Goal: Entertainment & Leisure: Consume media (video, audio)

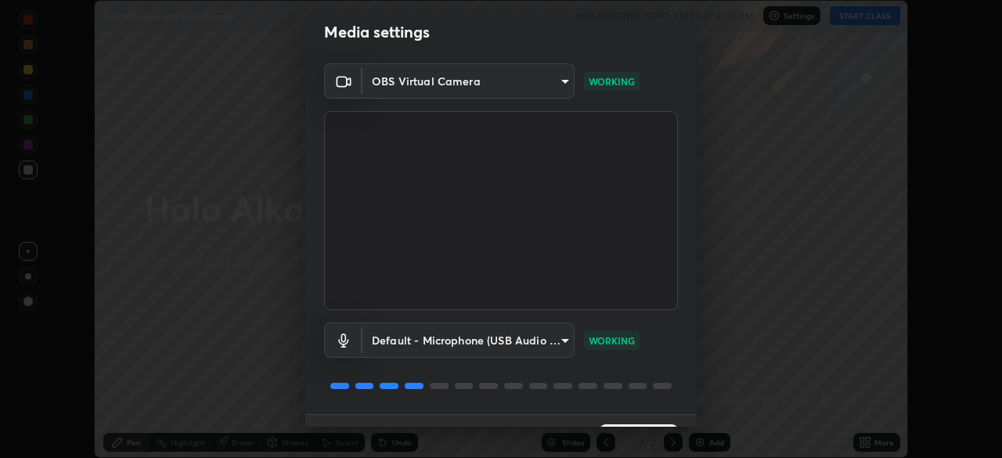
scroll to position [56, 0]
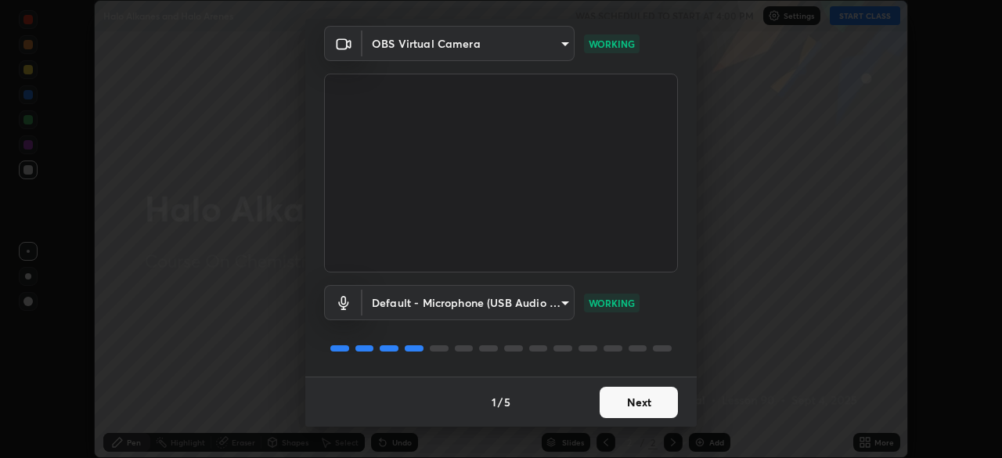
click at [644, 410] on button "Next" at bounding box center [639, 402] width 78 height 31
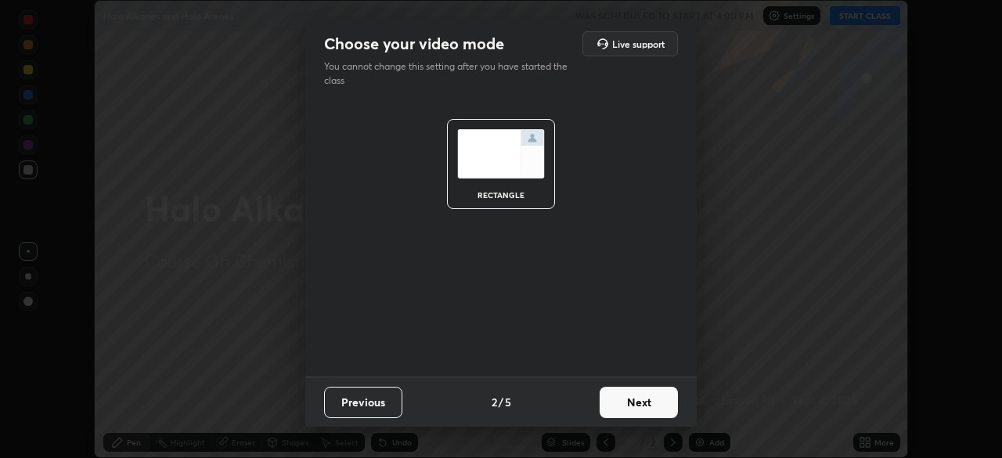
scroll to position [0, 0]
click at [636, 401] on button "Next" at bounding box center [639, 402] width 78 height 31
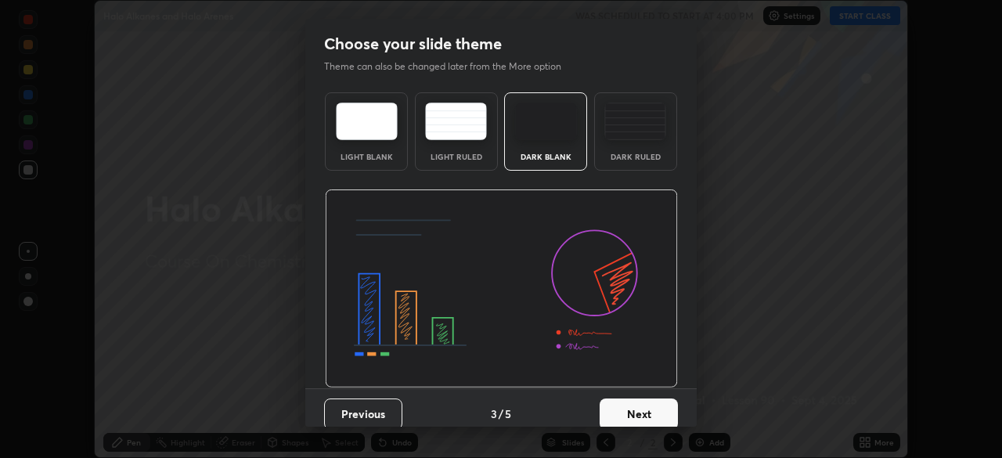
click at [631, 402] on button "Next" at bounding box center [639, 413] width 78 height 31
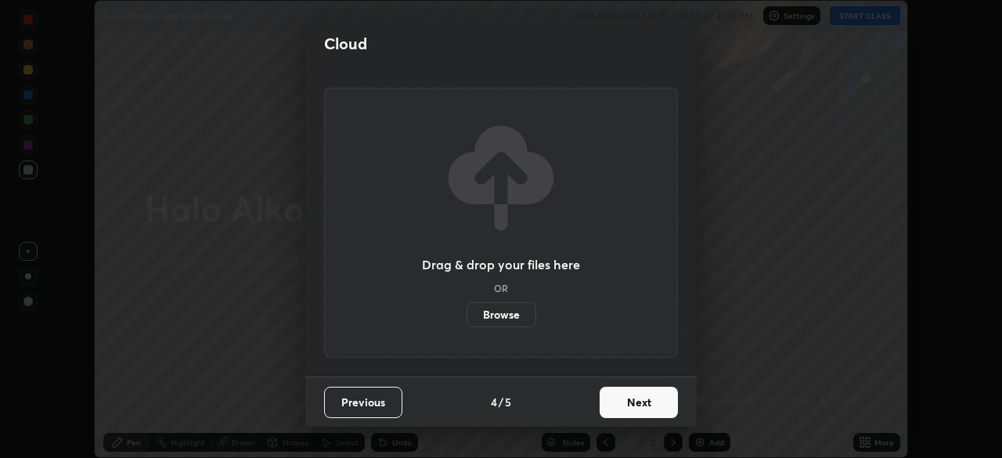
click at [636, 402] on button "Next" at bounding box center [639, 402] width 78 height 31
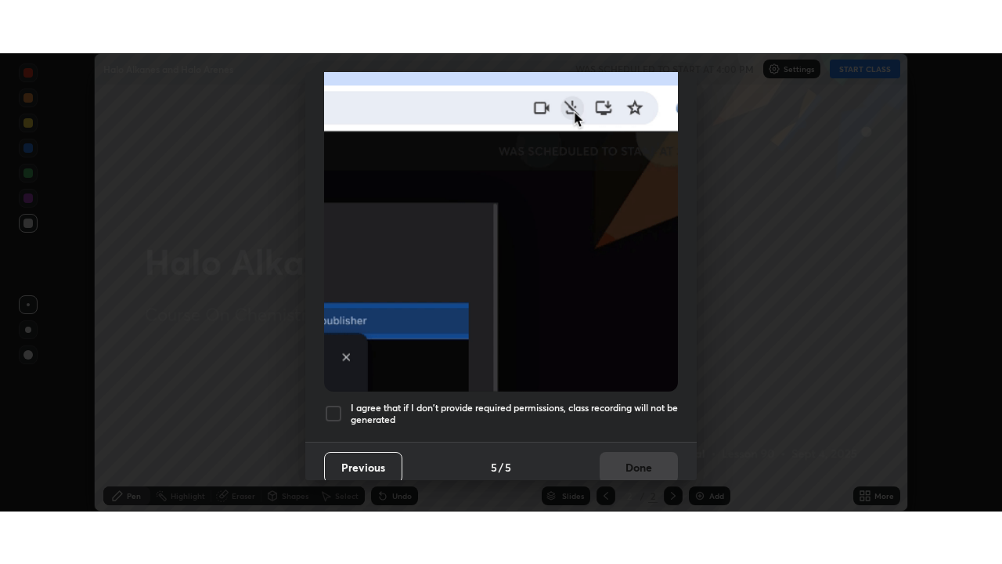
scroll to position [375, 0]
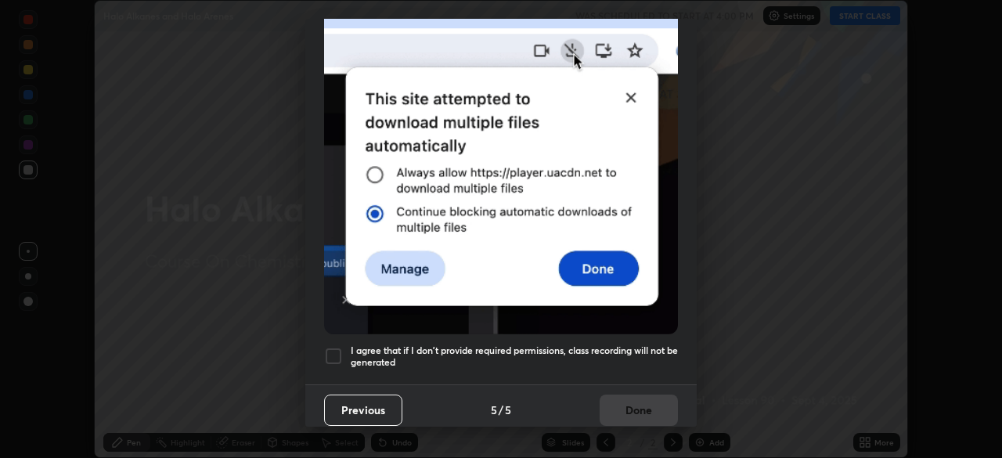
click at [340, 355] on div at bounding box center [333, 356] width 19 height 19
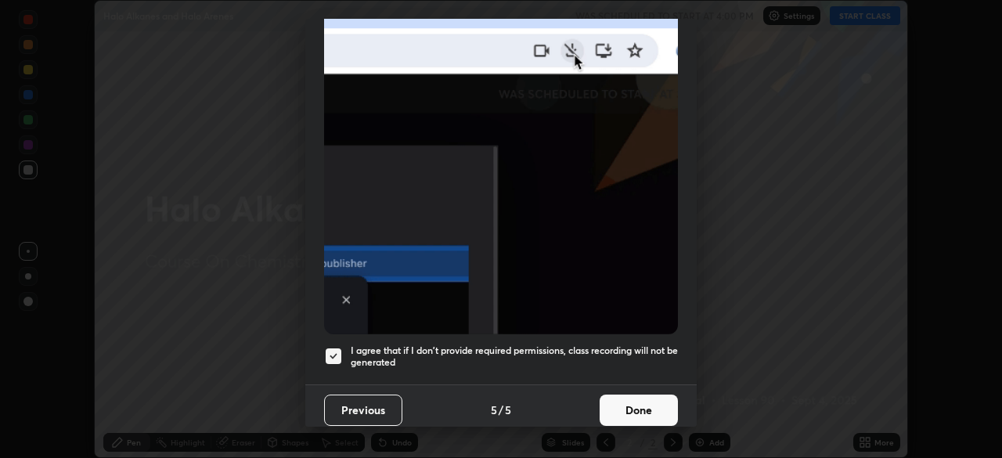
click at [633, 399] on button "Done" at bounding box center [639, 409] width 78 height 31
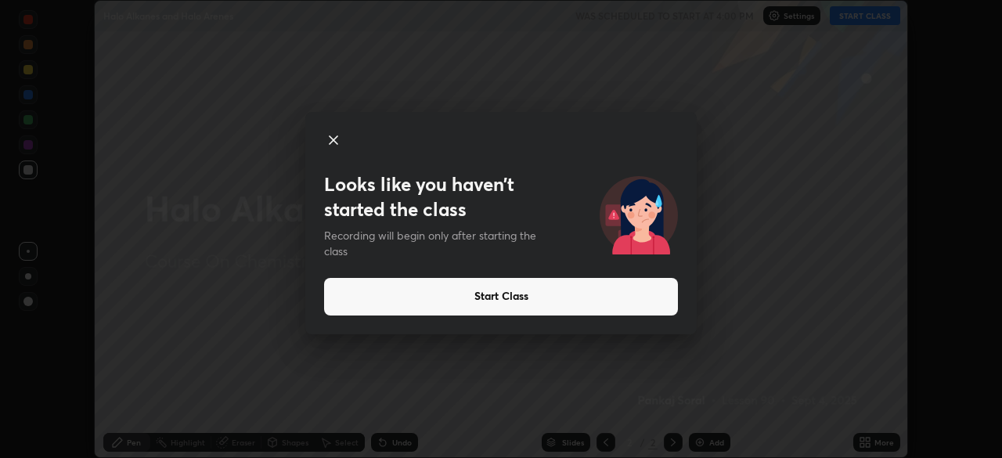
click at [329, 138] on icon at bounding box center [333, 140] width 19 height 19
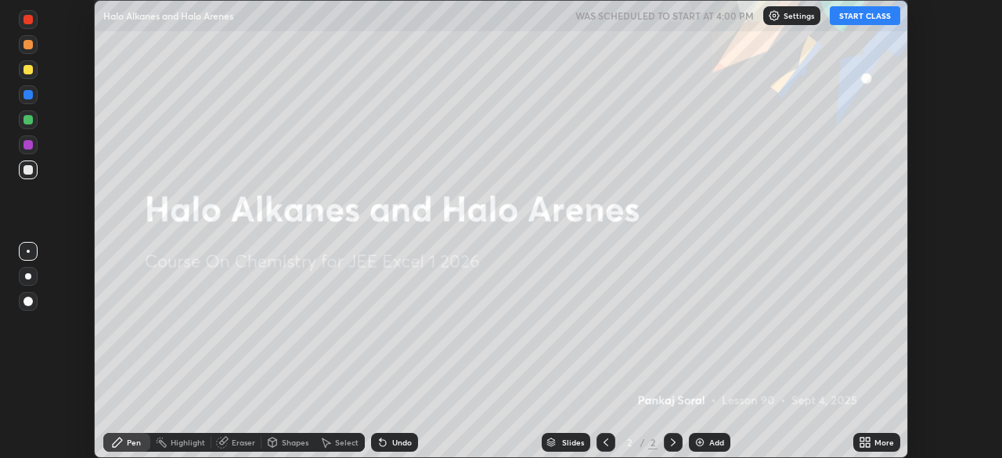
click at [856, 13] on button "START CLASS" at bounding box center [865, 15] width 70 height 19
click at [863, 445] on icon at bounding box center [862, 445] width 4 height 4
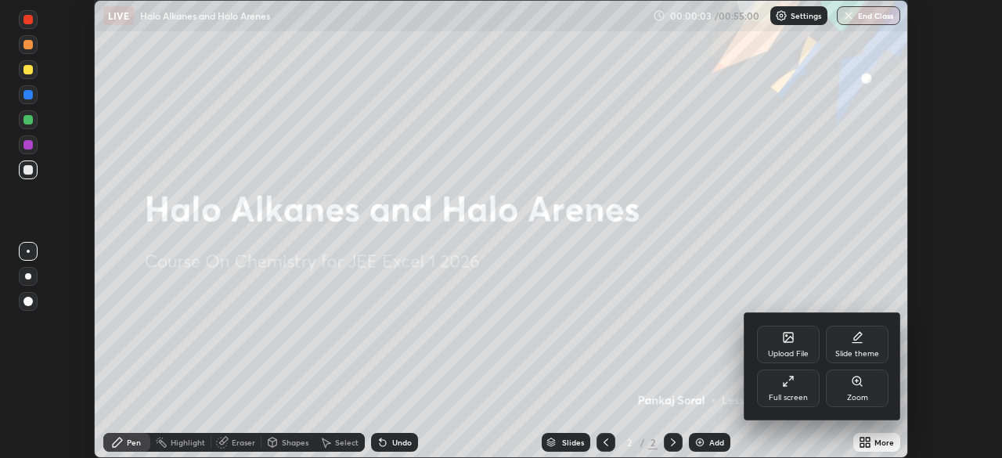
click at [769, 394] on div "Full screen" at bounding box center [788, 398] width 39 height 8
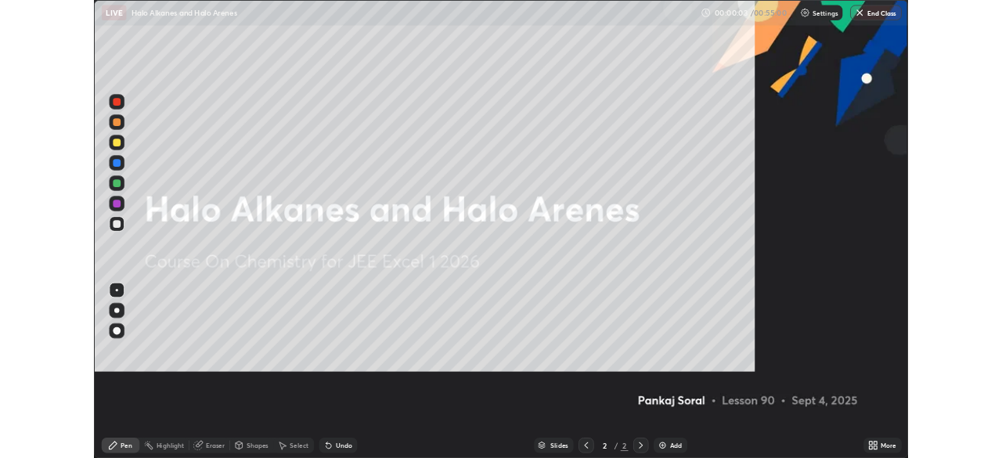
scroll to position [564, 1002]
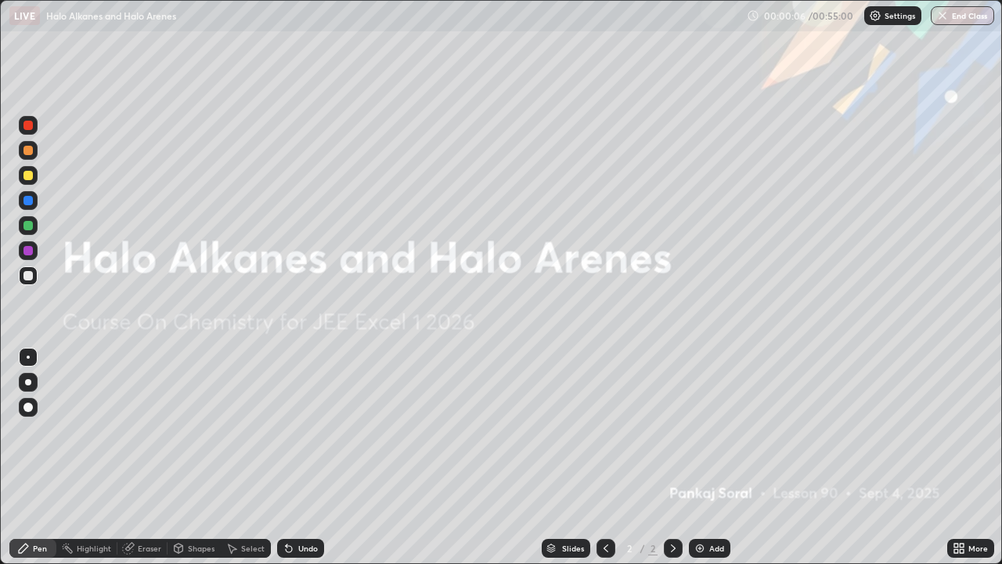
click at [697, 457] on img at bounding box center [699, 548] width 13 height 13
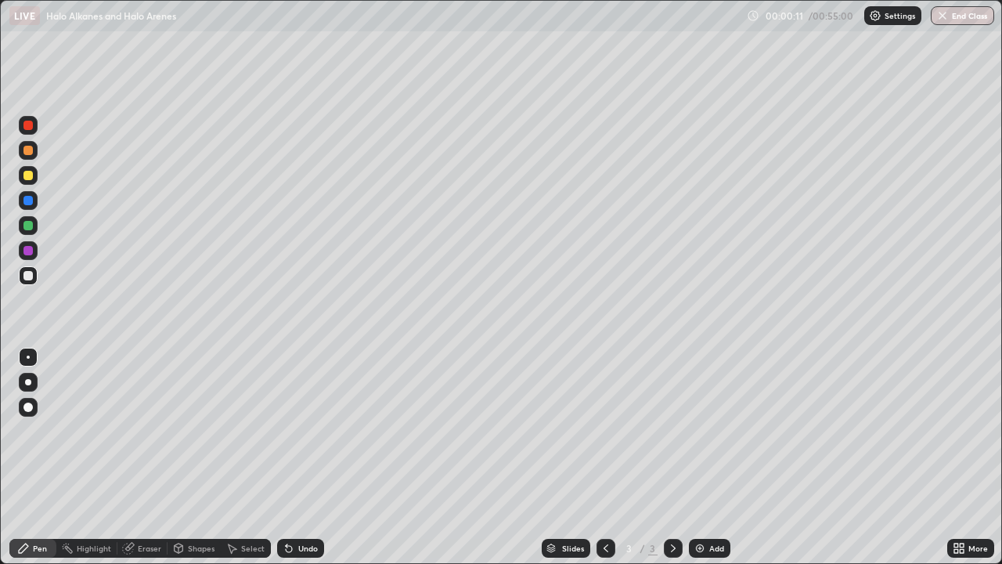
click at [30, 175] on div at bounding box center [27, 175] width 9 height 9
click at [28, 382] on div at bounding box center [28, 382] width 6 height 6
click at [29, 176] on div at bounding box center [27, 175] width 9 height 9
click at [143, 457] on div "Eraser" at bounding box center [142, 548] width 50 height 19
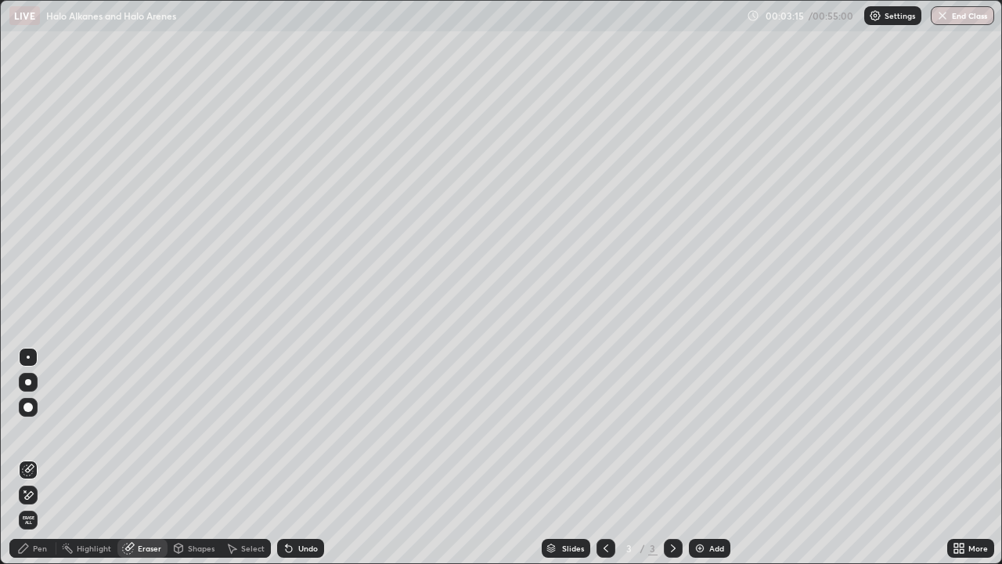
click at [37, 457] on div "Pen" at bounding box center [40, 548] width 14 height 8
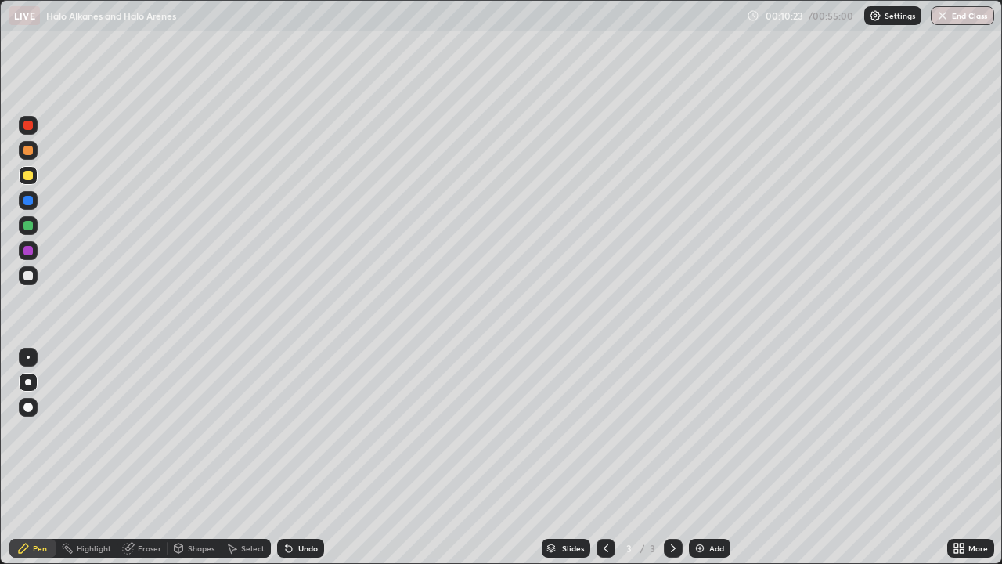
click at [699, 457] on img at bounding box center [699, 548] width 13 height 13
click at [604, 457] on icon at bounding box center [606, 548] width 13 height 13
click at [704, 457] on div "Add" at bounding box center [709, 548] width 41 height 19
click at [29, 225] on div at bounding box center [27, 225] width 9 height 9
click at [142, 457] on div "Eraser" at bounding box center [149, 548] width 23 height 8
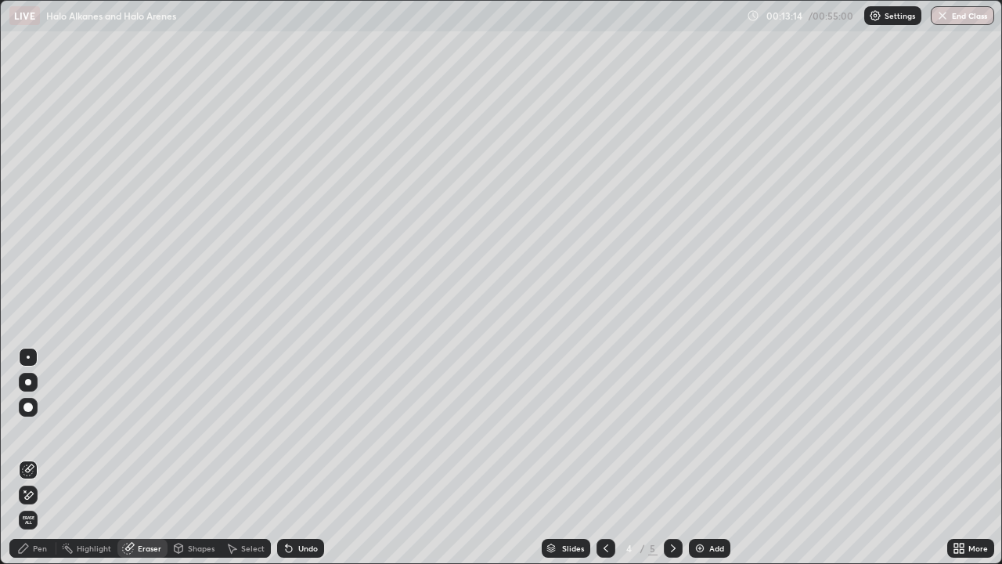
click at [37, 457] on div "Pen" at bounding box center [40, 548] width 14 height 8
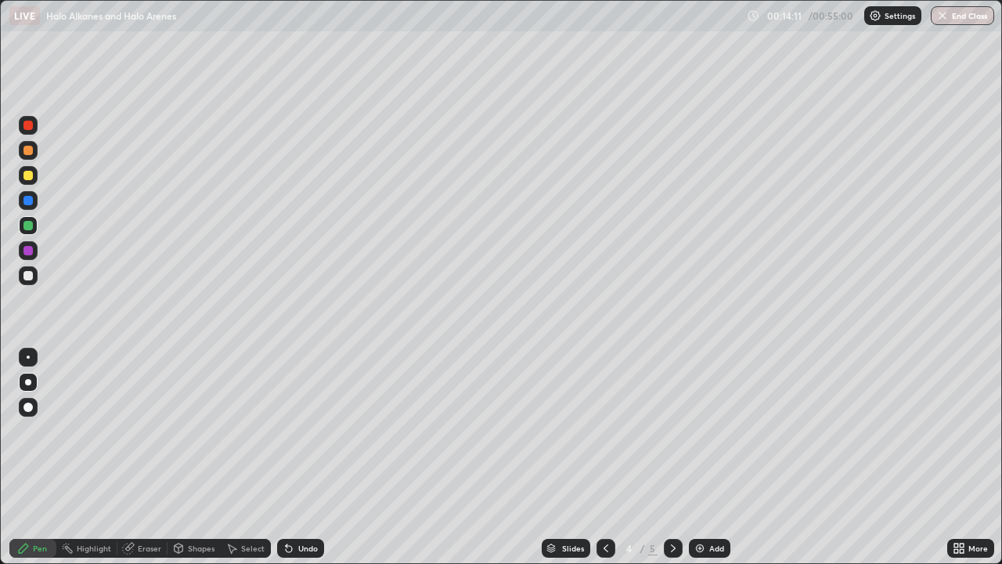
click at [146, 457] on div "Eraser" at bounding box center [149, 548] width 23 height 8
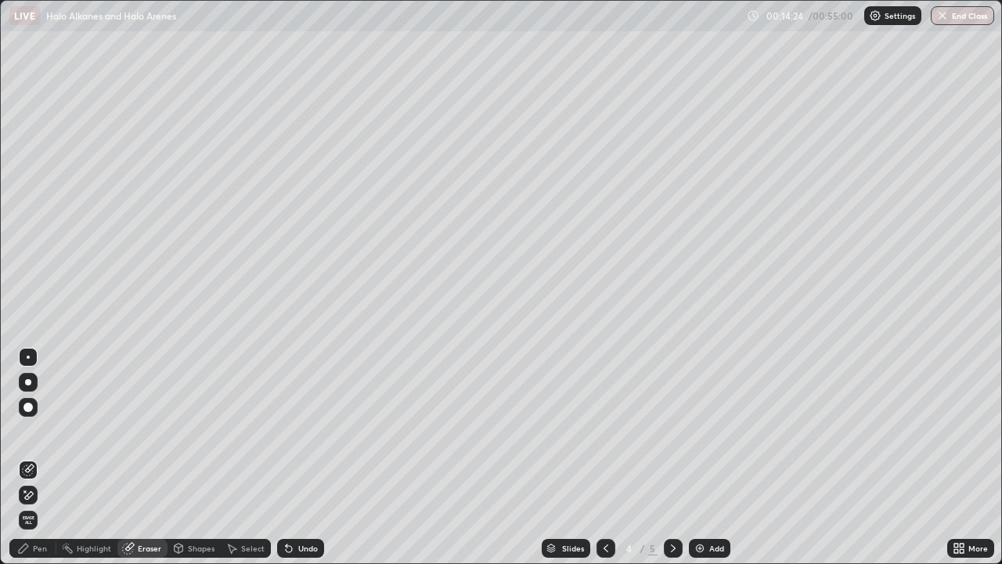
click at [31, 457] on div "Pen" at bounding box center [32, 548] width 47 height 19
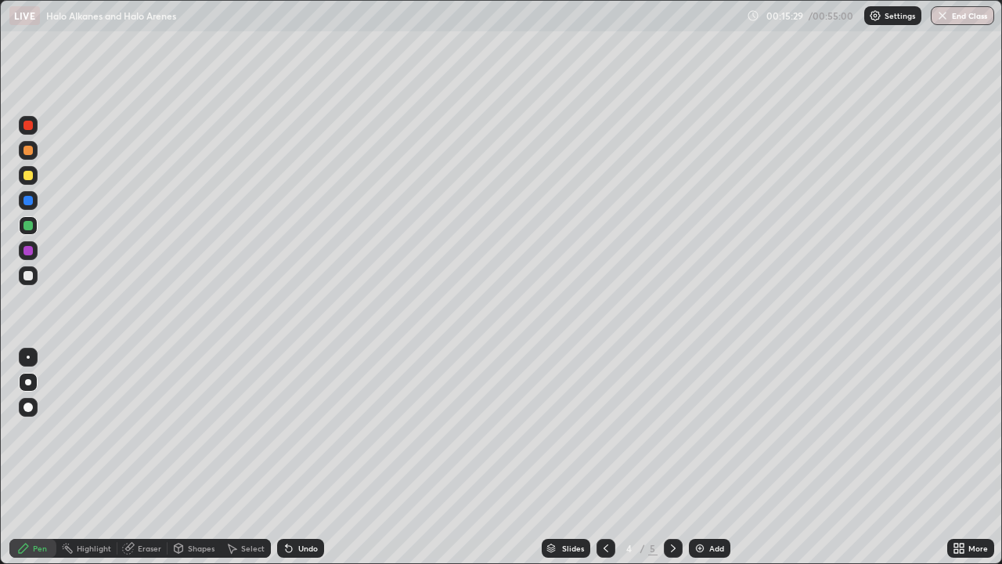
click at [142, 457] on div "Eraser" at bounding box center [142, 548] width 50 height 19
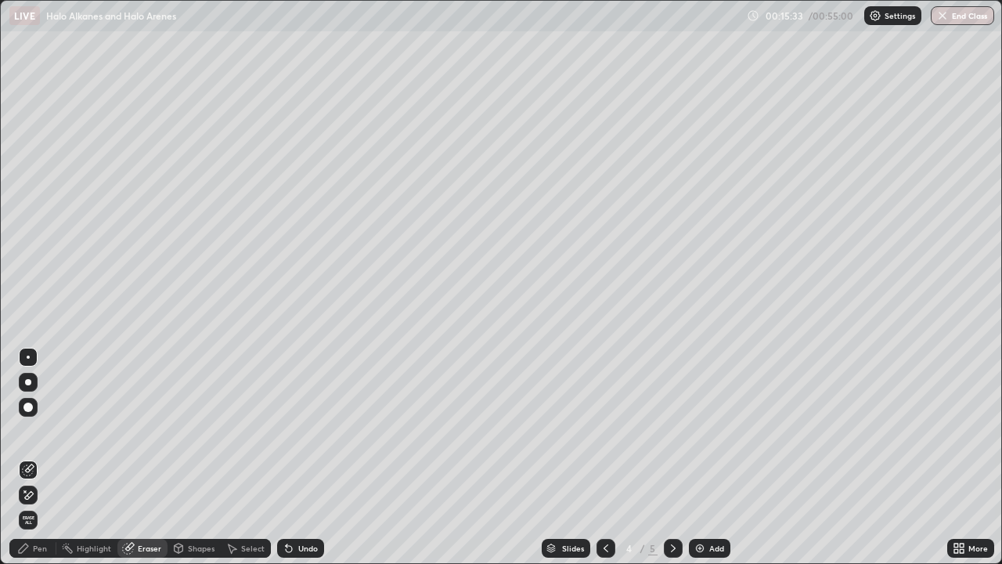
click at [30, 457] on div "Pen" at bounding box center [32, 548] width 47 height 19
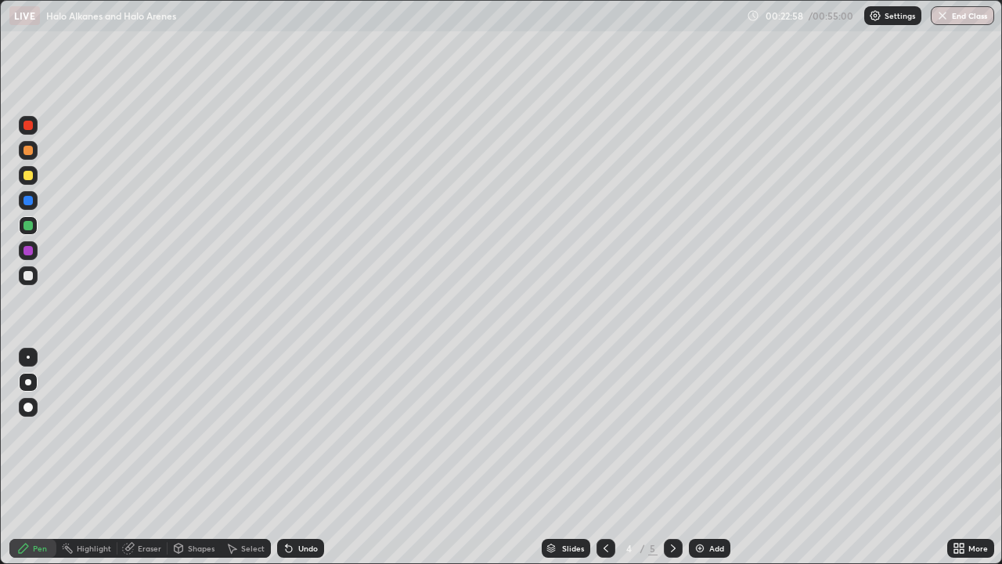
click at [149, 457] on div "Eraser" at bounding box center [149, 548] width 23 height 8
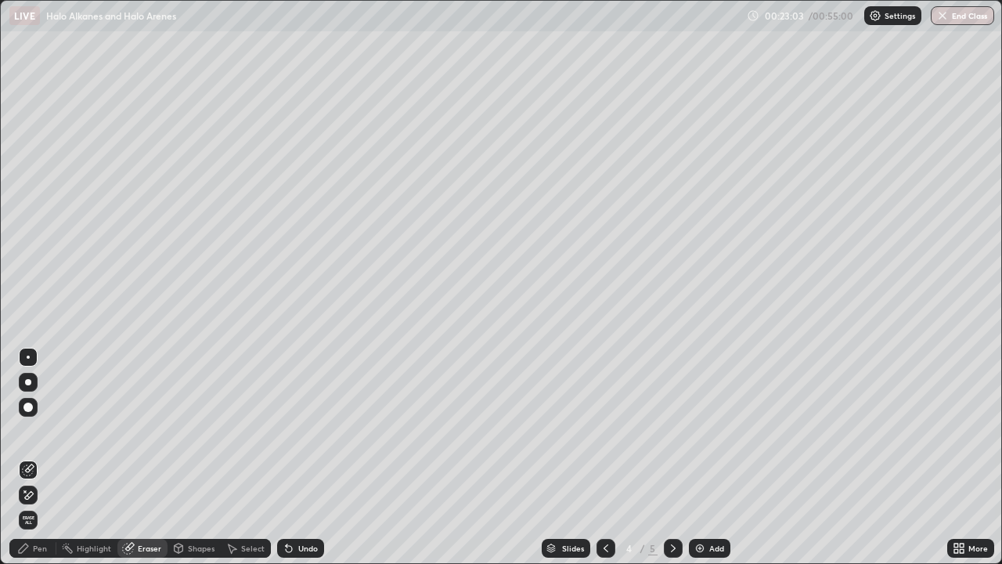
click at [35, 457] on div "Pen" at bounding box center [40, 548] width 14 height 8
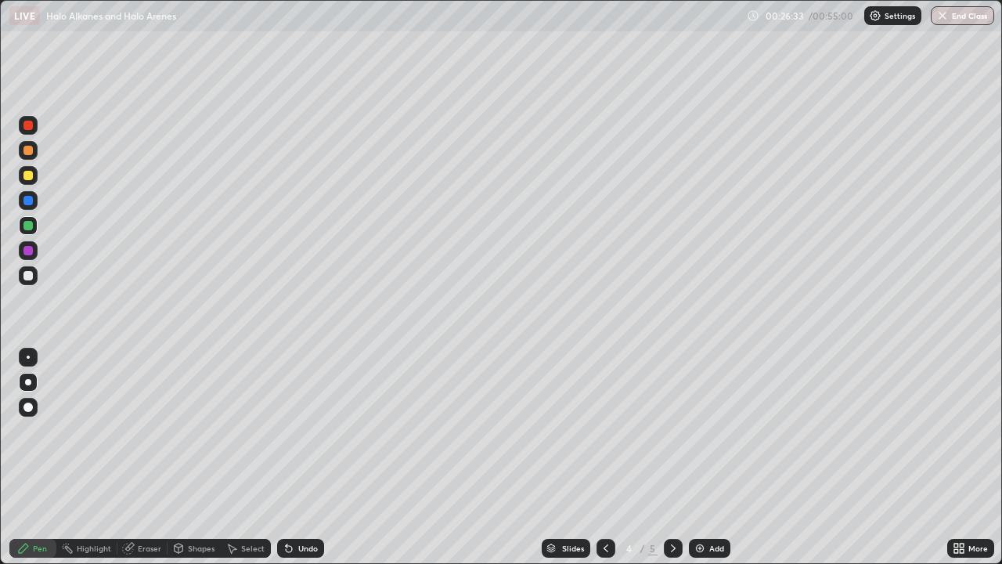
click at [701, 457] on img at bounding box center [699, 548] width 13 height 13
click at [27, 227] on div at bounding box center [27, 225] width 9 height 9
click at [143, 457] on div "Eraser" at bounding box center [142, 548] width 50 height 19
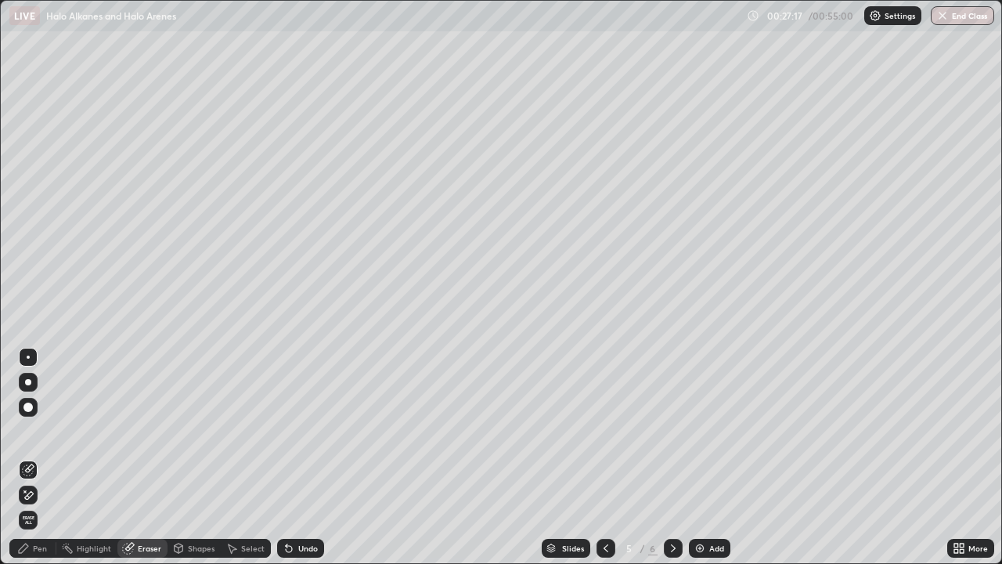
click at [33, 457] on div "Pen" at bounding box center [32, 548] width 47 height 19
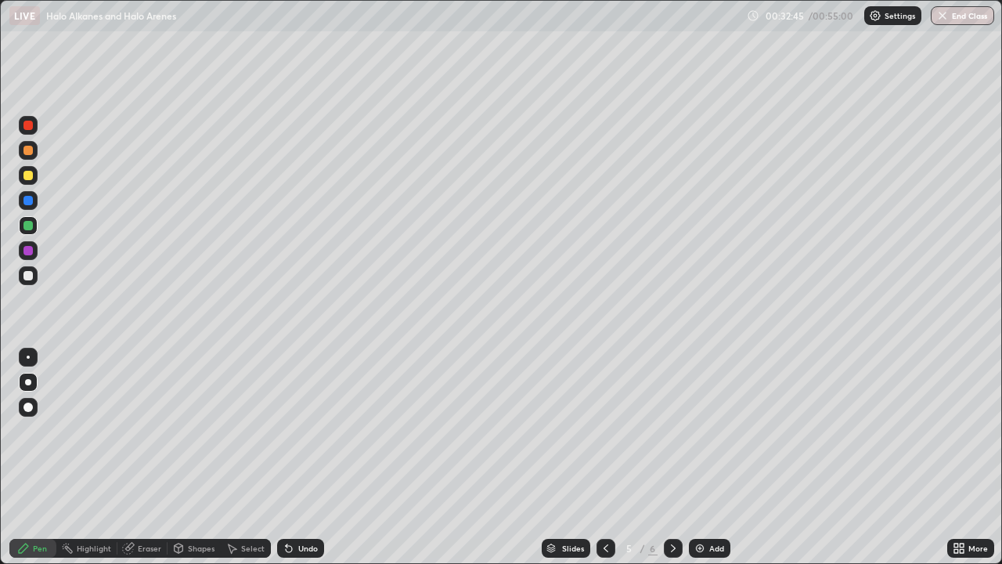
click at [27, 177] on div at bounding box center [27, 175] width 9 height 9
click at [697, 457] on img at bounding box center [699, 548] width 13 height 13
click at [611, 457] on div at bounding box center [605, 548] width 19 height 19
click at [673, 457] on icon at bounding box center [673, 548] width 13 height 13
click at [706, 457] on div "Add" at bounding box center [709, 548] width 41 height 19
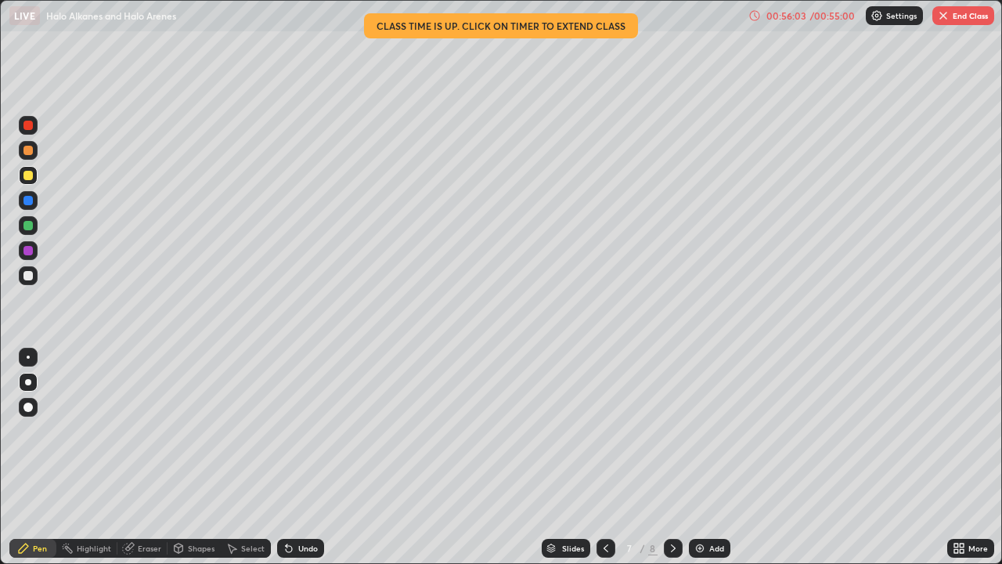
click at [946, 16] on img "button" at bounding box center [943, 15] width 13 height 13
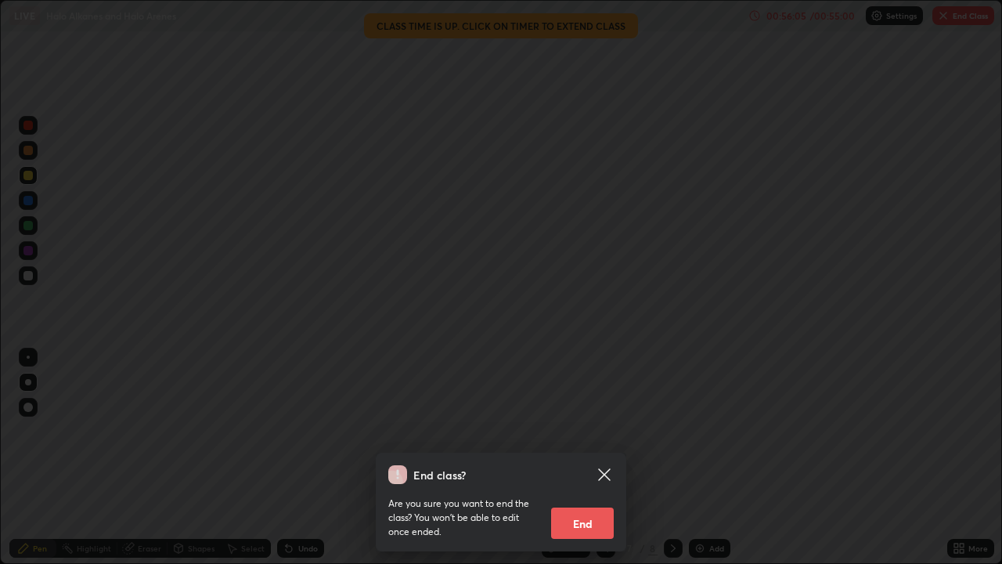
click at [596, 457] on button "End" at bounding box center [582, 522] width 63 height 31
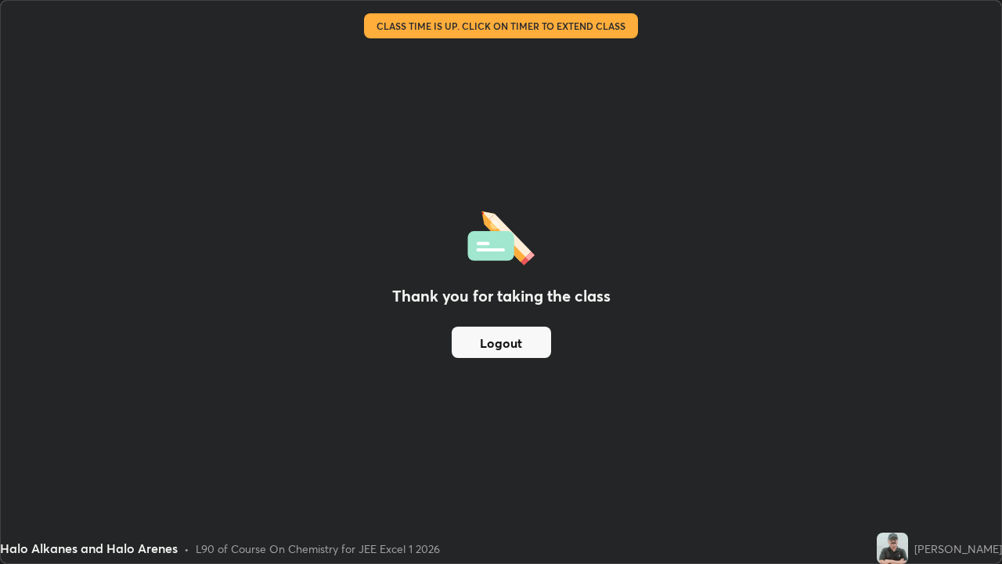
click at [480, 34] on div "Thank you for taking the class Logout" at bounding box center [501, 282] width 1000 height 562
click at [488, 23] on div "Halo Alkanes and Halo Arenes" at bounding box center [429, 15] width 841 height 31
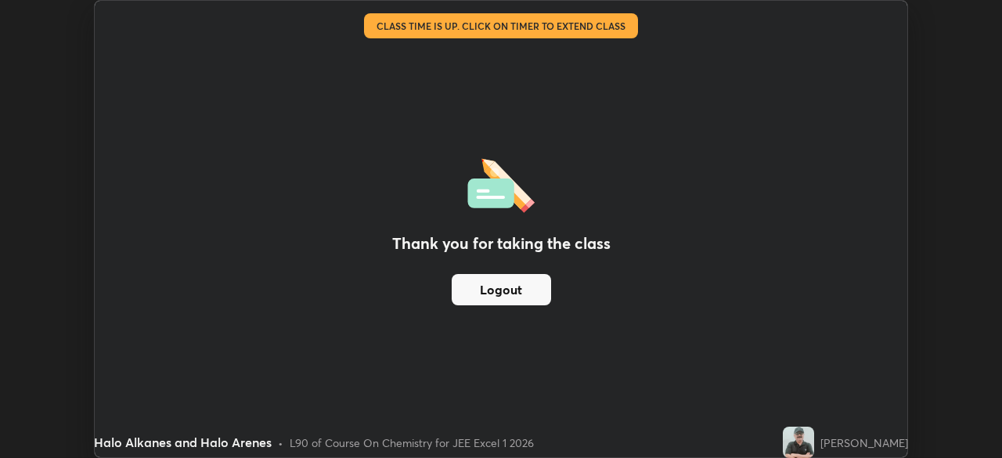
scroll to position [77813, 77269]
